Goal: Task Accomplishment & Management: Use online tool/utility

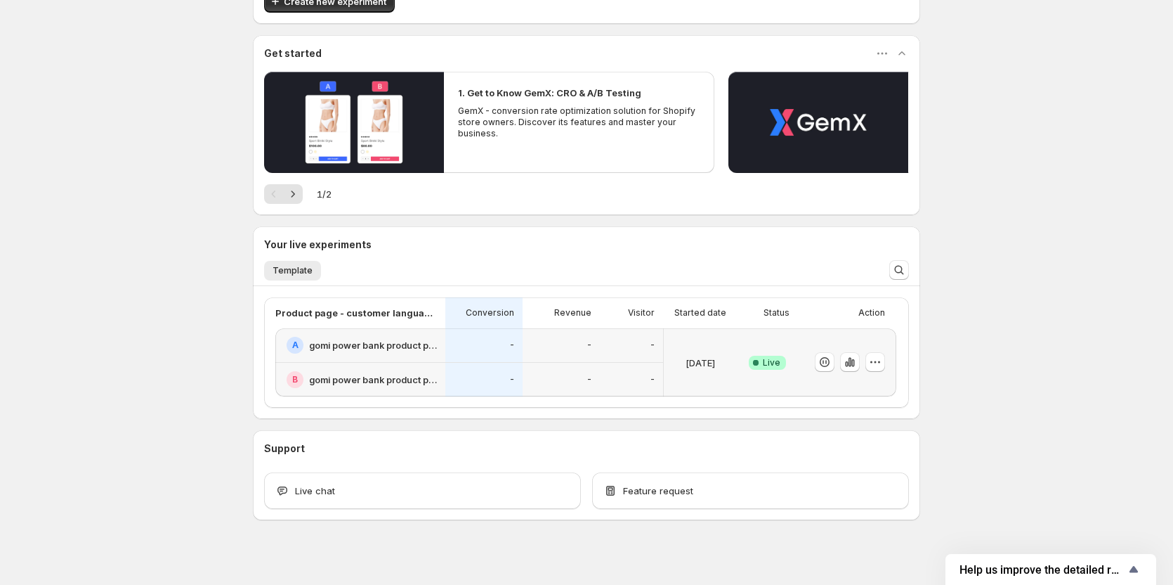
scroll to position [105, 0]
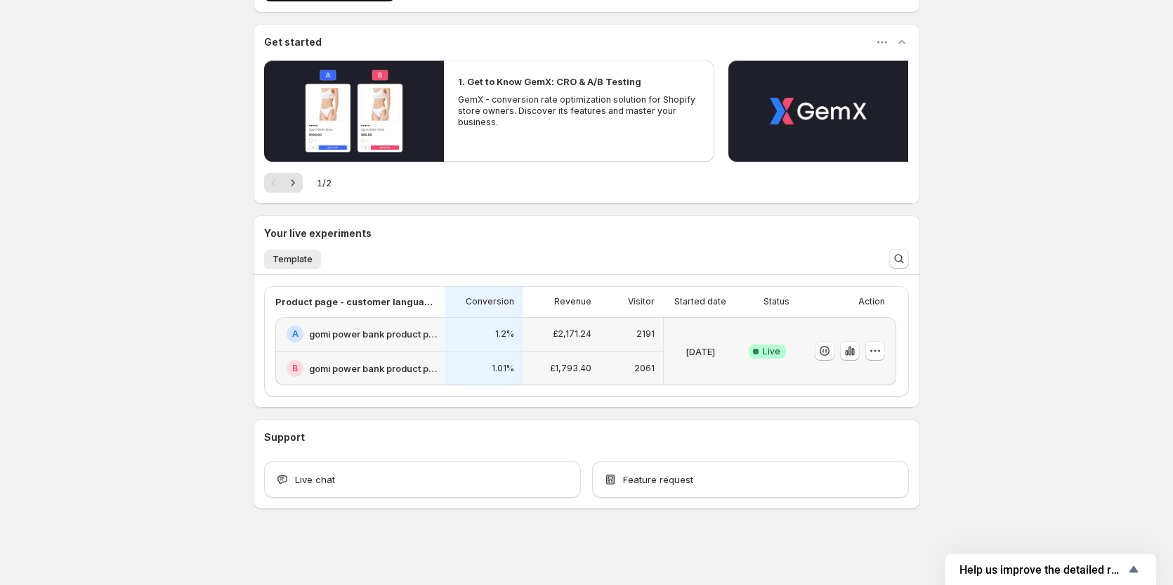
click at [547, 334] on div "£2,171.24" at bounding box center [561, 333] width 60 height 17
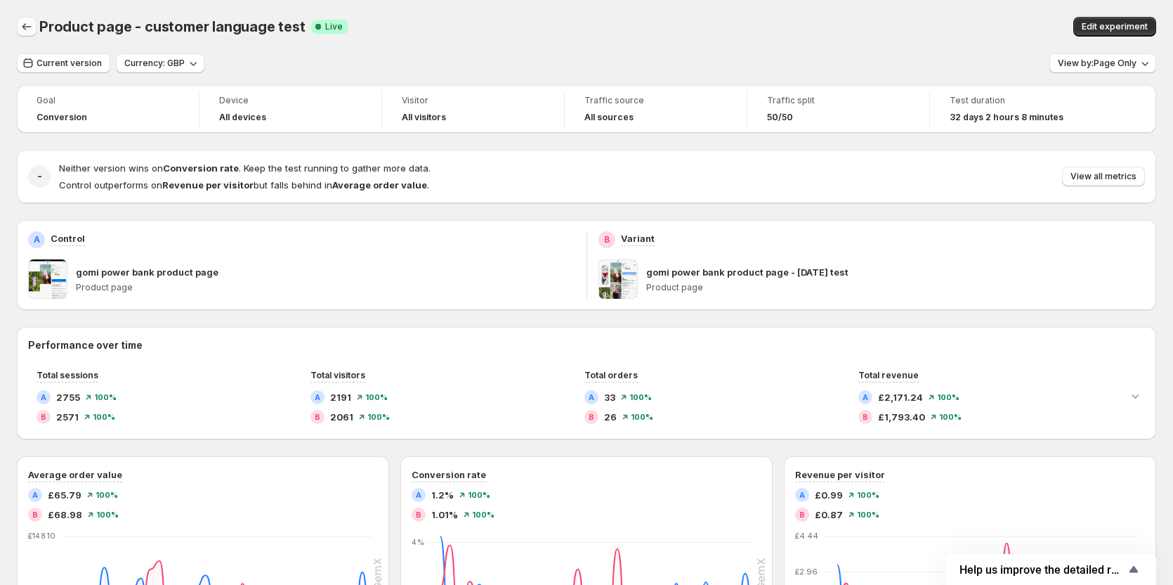
click at [31, 25] on icon "Back" at bounding box center [27, 27] width 14 height 14
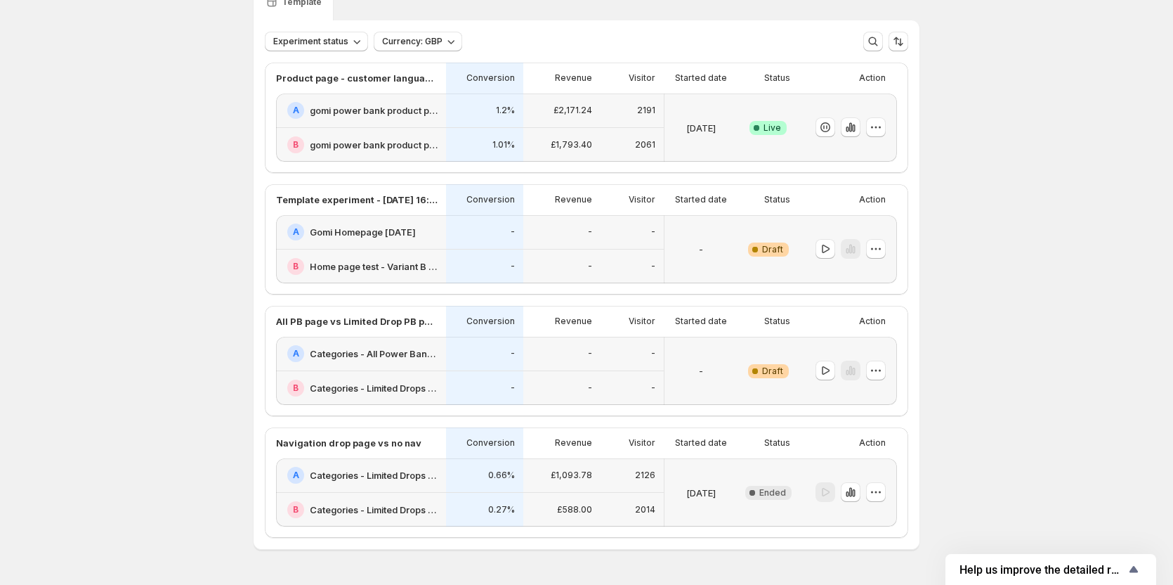
scroll to position [111, 0]
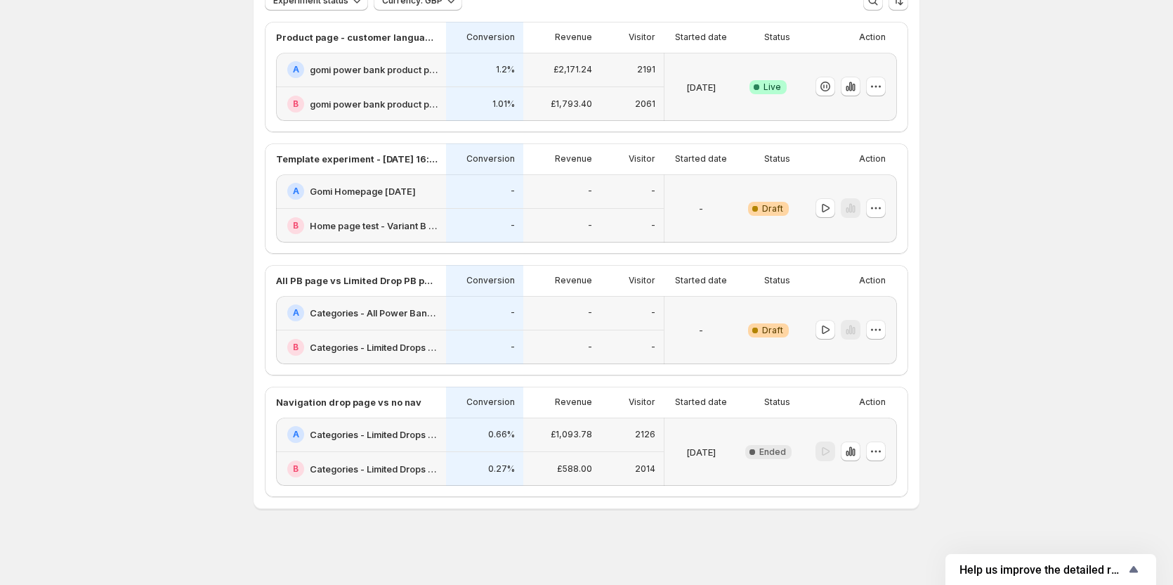
click at [415, 315] on h2 "Categories - All Power Banks - [DATE]" at bounding box center [374, 313] width 128 height 14
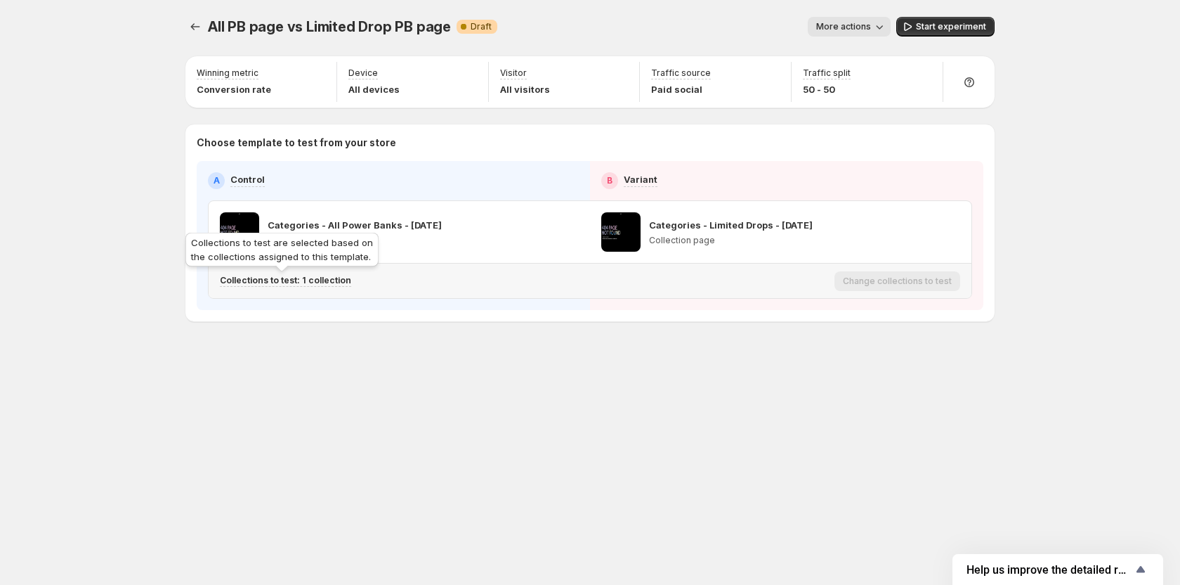
click at [337, 280] on p "Collections to test: 1 collection" at bounding box center [285, 280] width 131 height 11
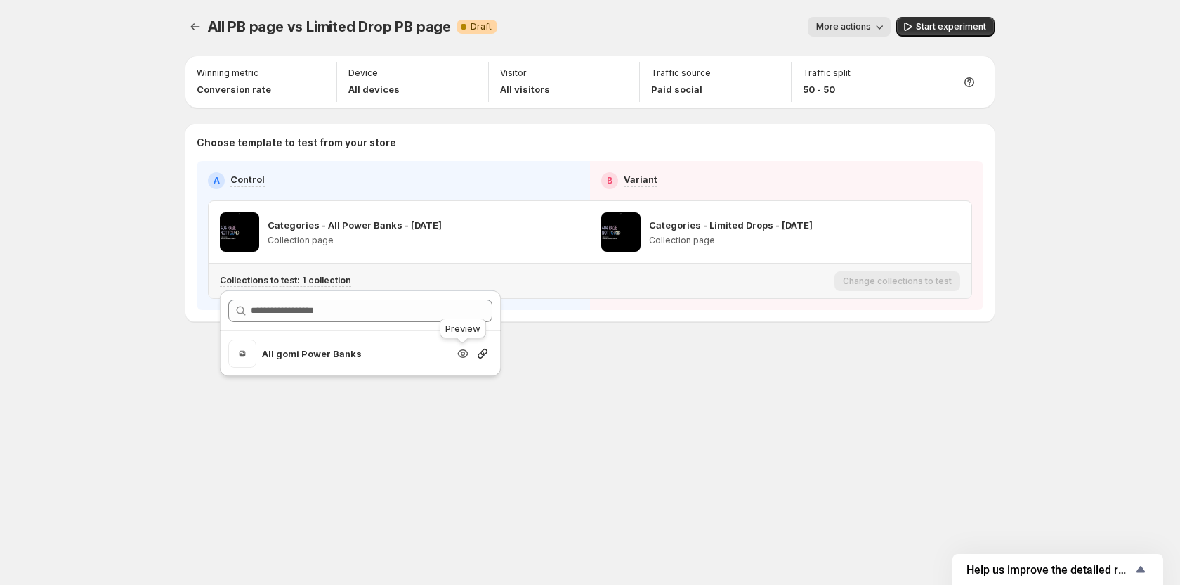
click at [459, 358] on icon "Search for and select a customer segment" at bounding box center [463, 353] width 14 height 14
click at [310, 242] on p "Collection page" at bounding box center [355, 240] width 174 height 11
click at [340, 287] on div "Collections to test: 1 collection" at bounding box center [524, 280] width 609 height 23
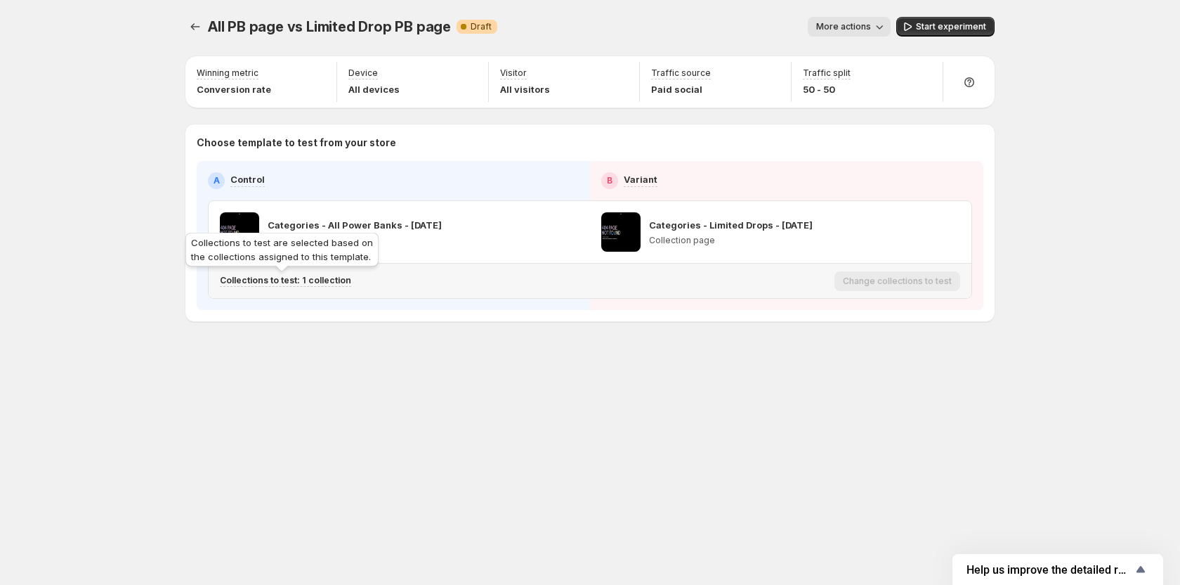
click at [307, 274] on div "Collections to test are selected based on the collections assigned to this temp…" at bounding box center [282, 252] width 199 height 45
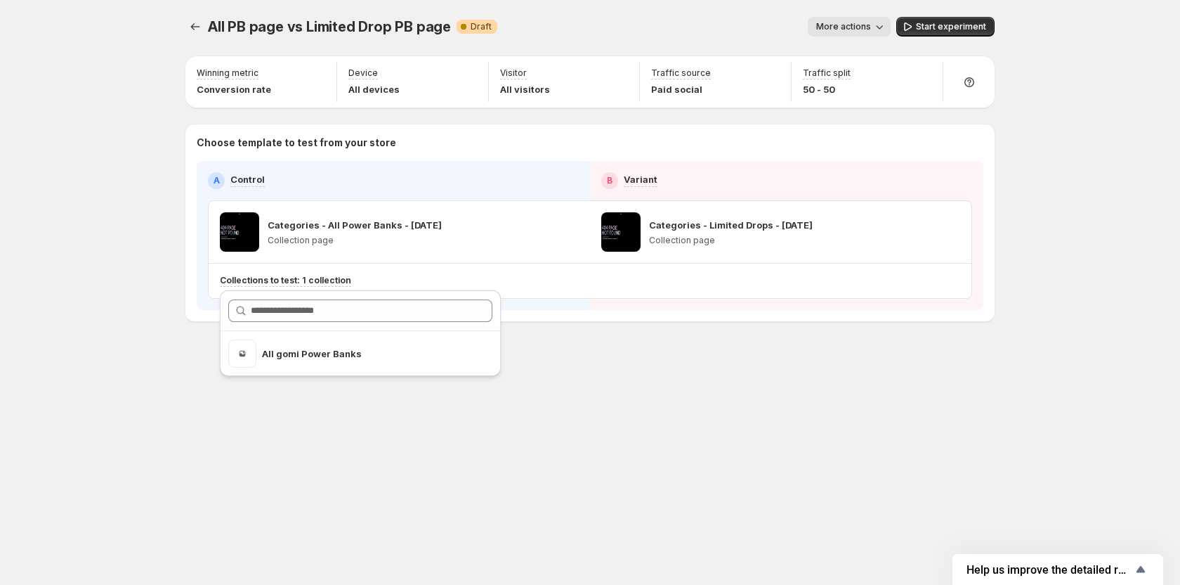
click at [587, 394] on div "All PB page vs Limited Drop PB page. This page is ready All PB page vs Limited …" at bounding box center [590, 198] width 843 height 397
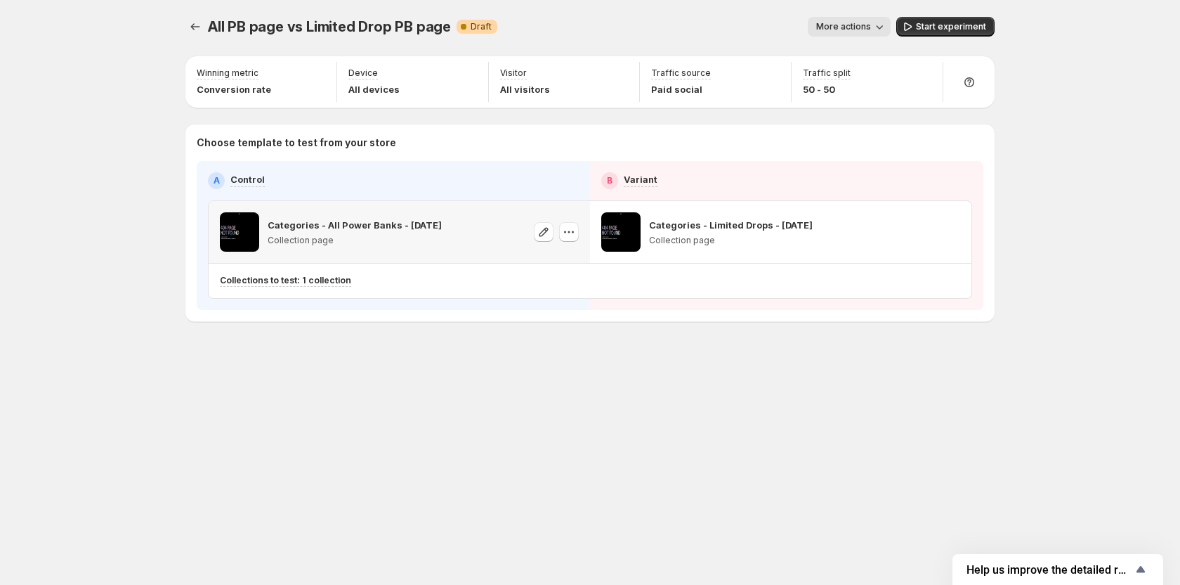
drag, startPoint x: 464, startPoint y: 226, endPoint x: 266, endPoint y: 228, distance: 197.4
click at [266, 228] on div "Categories - All Power Banks - [DATE] Collection page" at bounding box center [399, 231] width 359 height 39
copy p "Categories - All Power Banks - [DATE]"
drag, startPoint x: 469, startPoint y: 226, endPoint x: 645, endPoint y: 226, distance: 175.7
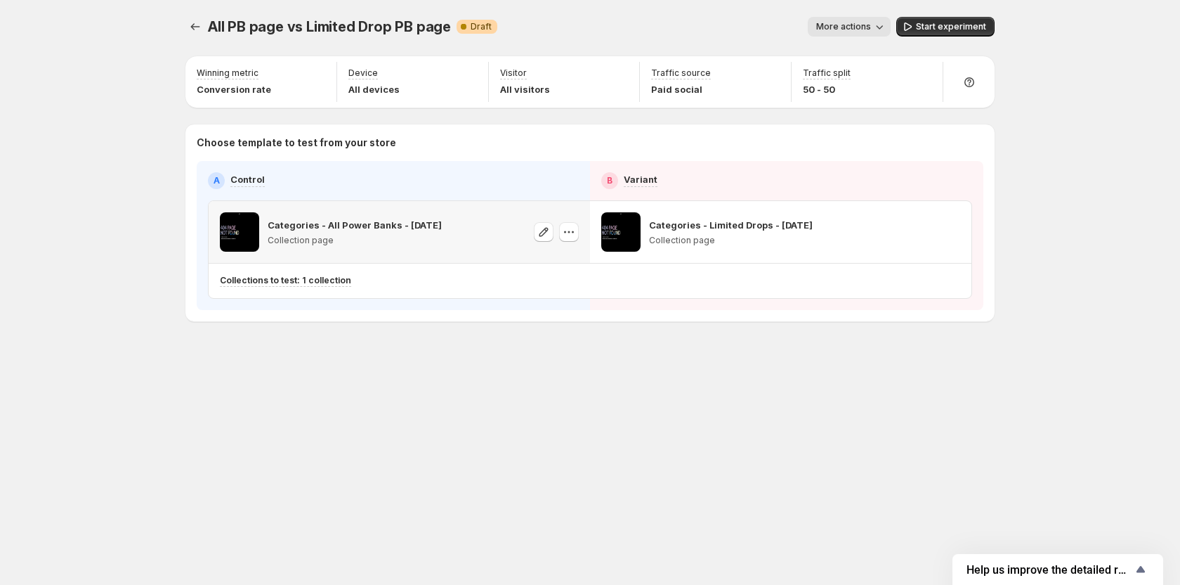
click at [470, 226] on div "Categories - All Power Banks - [DATE] Collection page" at bounding box center [399, 231] width 359 height 39
click at [545, 232] on icon "button" at bounding box center [544, 232] width 14 height 14
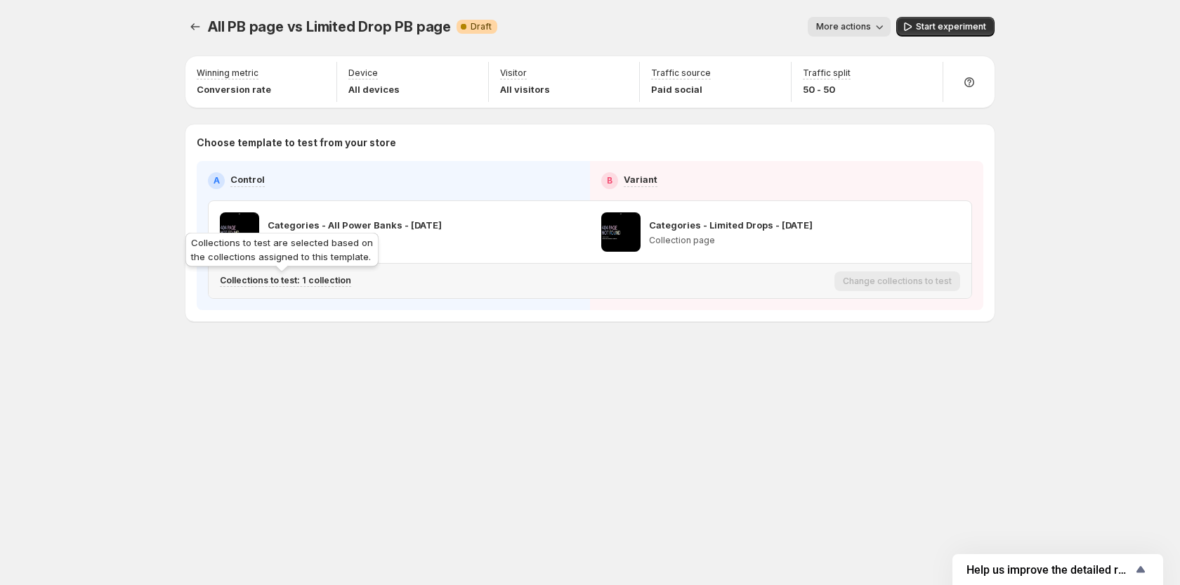
click at [292, 275] on p "Collections to test: 1 collection" at bounding box center [285, 280] width 131 height 11
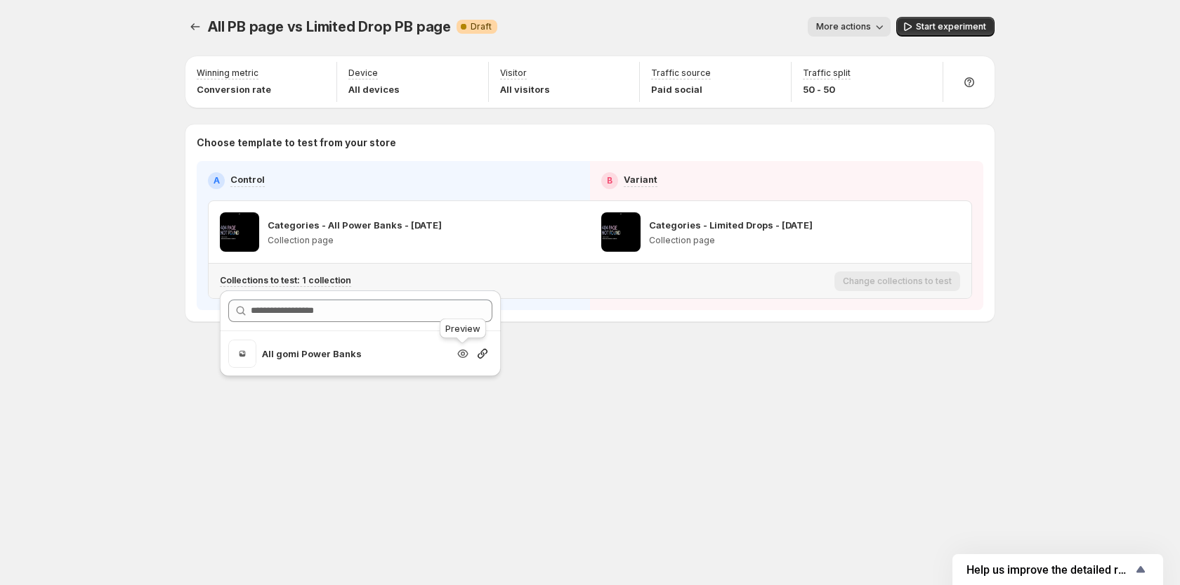
click at [460, 351] on icon "Search for and select a customer segment" at bounding box center [463, 353] width 11 height 8
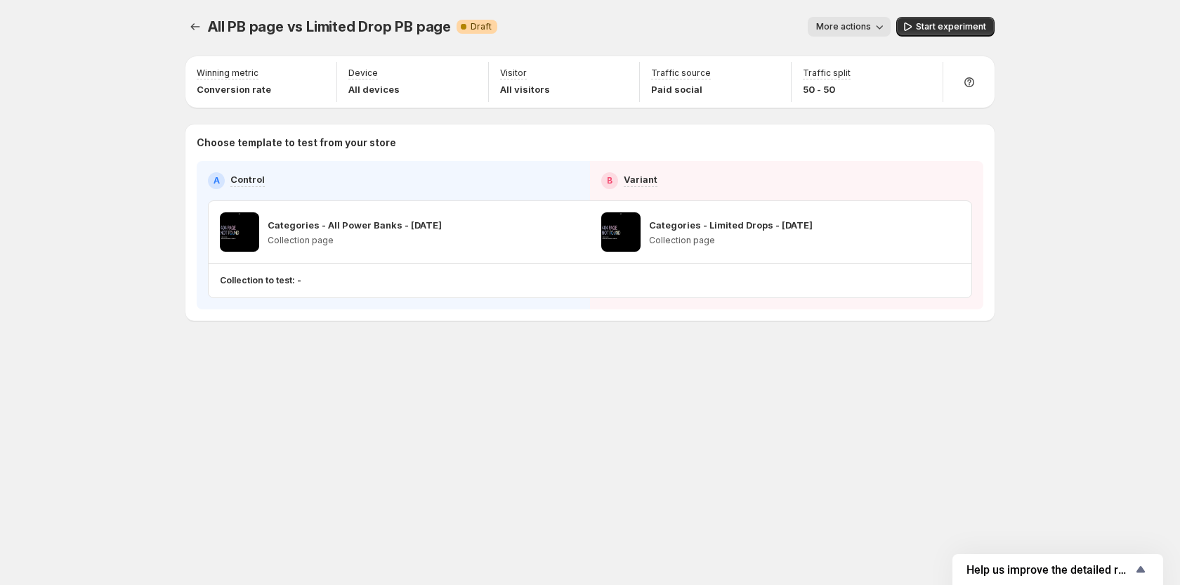
drag, startPoint x: 247, startPoint y: 2, endPoint x: 106, endPoint y: 145, distance: 200.7
click at [106, 145] on div "All PB page vs Limited Drop PB page. This page is ready All PB page vs Limited …" at bounding box center [590, 292] width 1180 height 585
